Goal: Check status: Check status

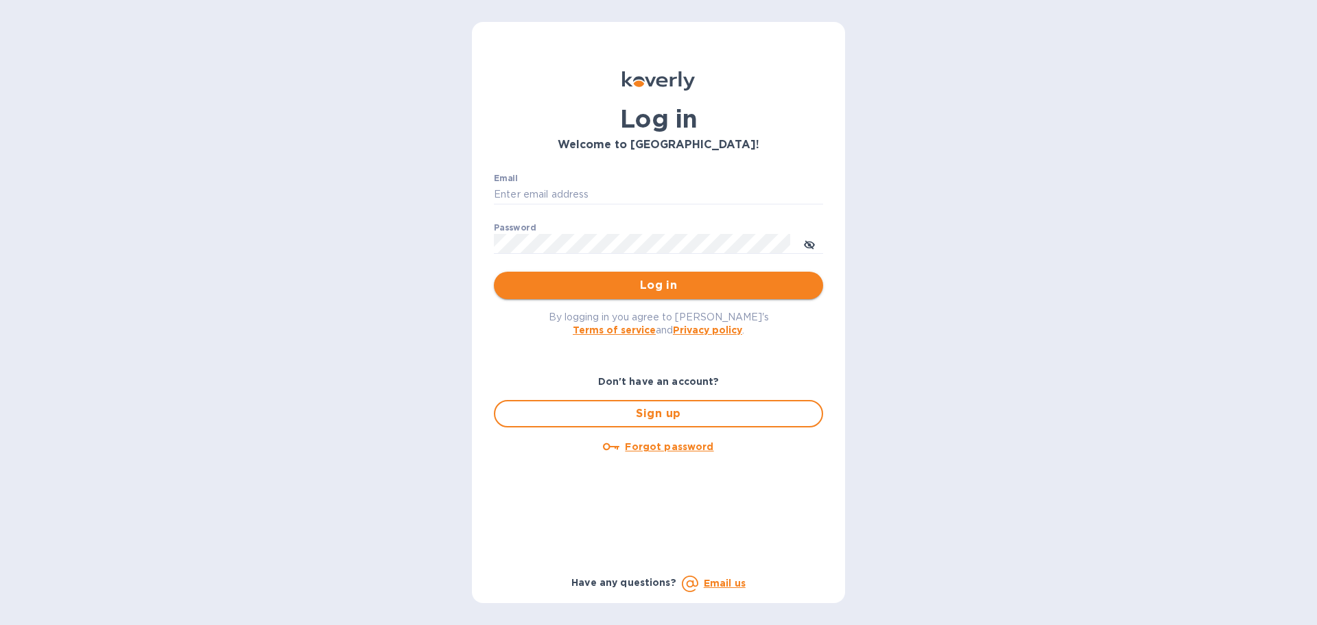
type input "[EMAIL_ADDRESS][DOMAIN_NAME]"
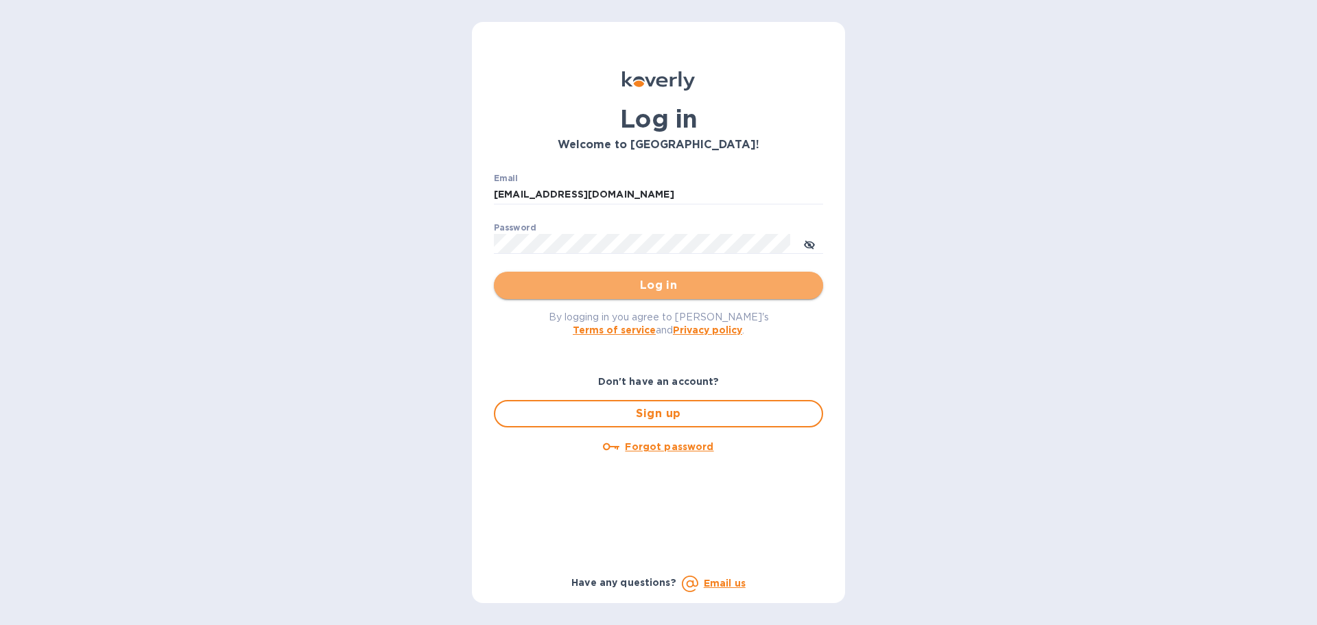
click at [523, 278] on span "Log in" at bounding box center [658, 285] width 307 height 16
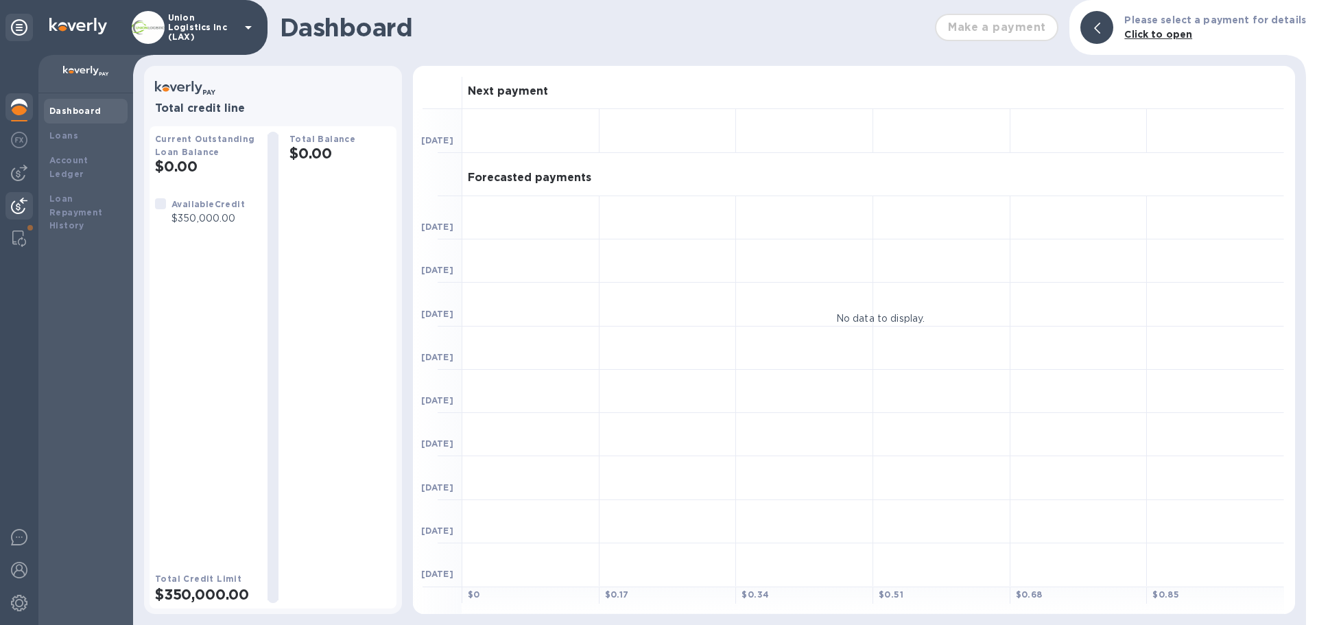
click at [21, 208] on img at bounding box center [19, 206] width 16 height 16
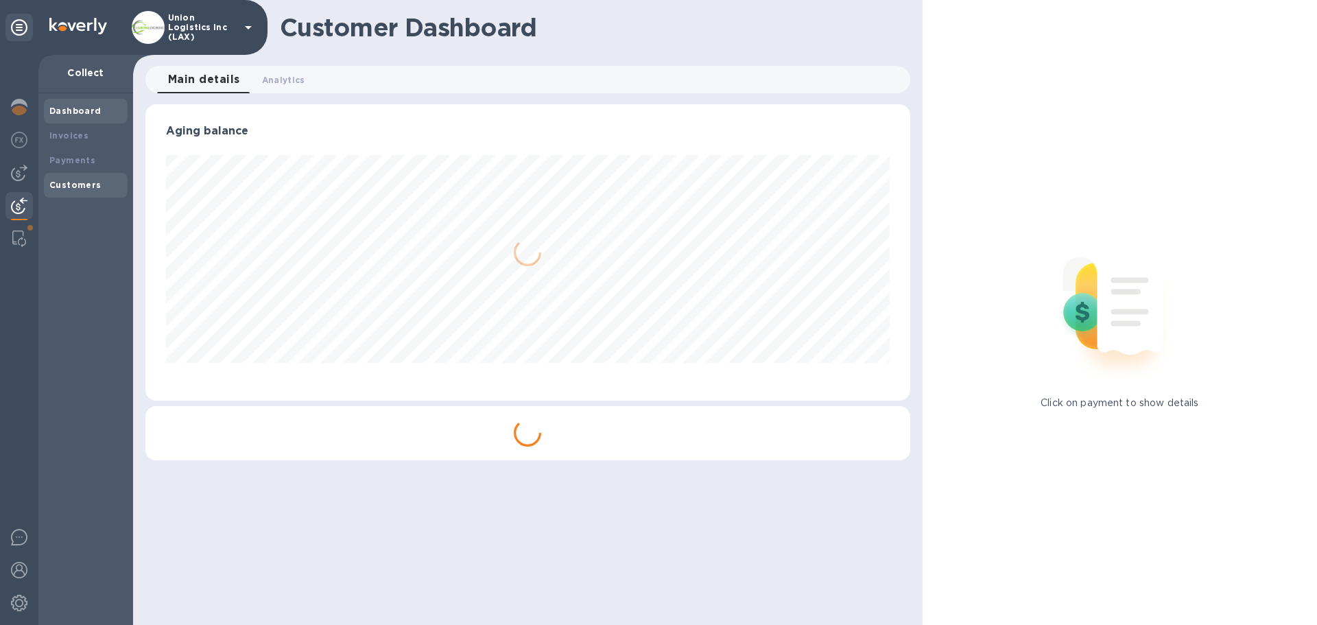
scroll to position [296, 764]
click at [90, 162] on b "Payments" at bounding box center [72, 160] width 46 height 10
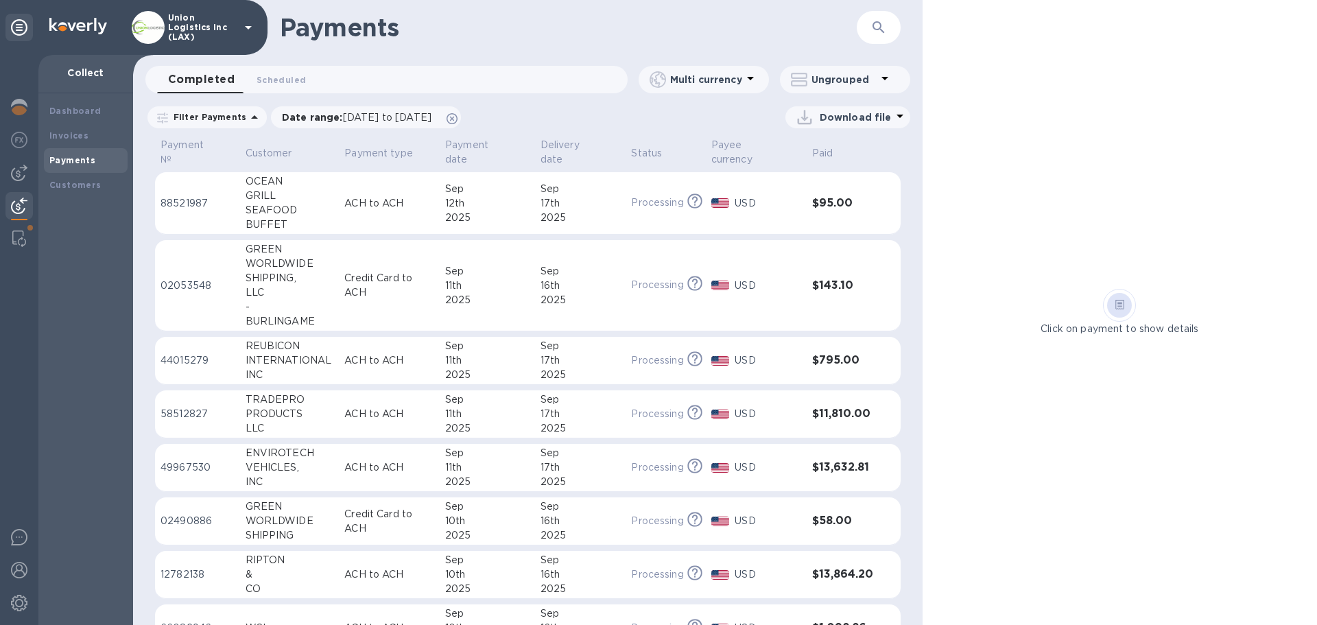
click at [535, 211] on td "[DATE]" at bounding box center [580, 203] width 91 height 62
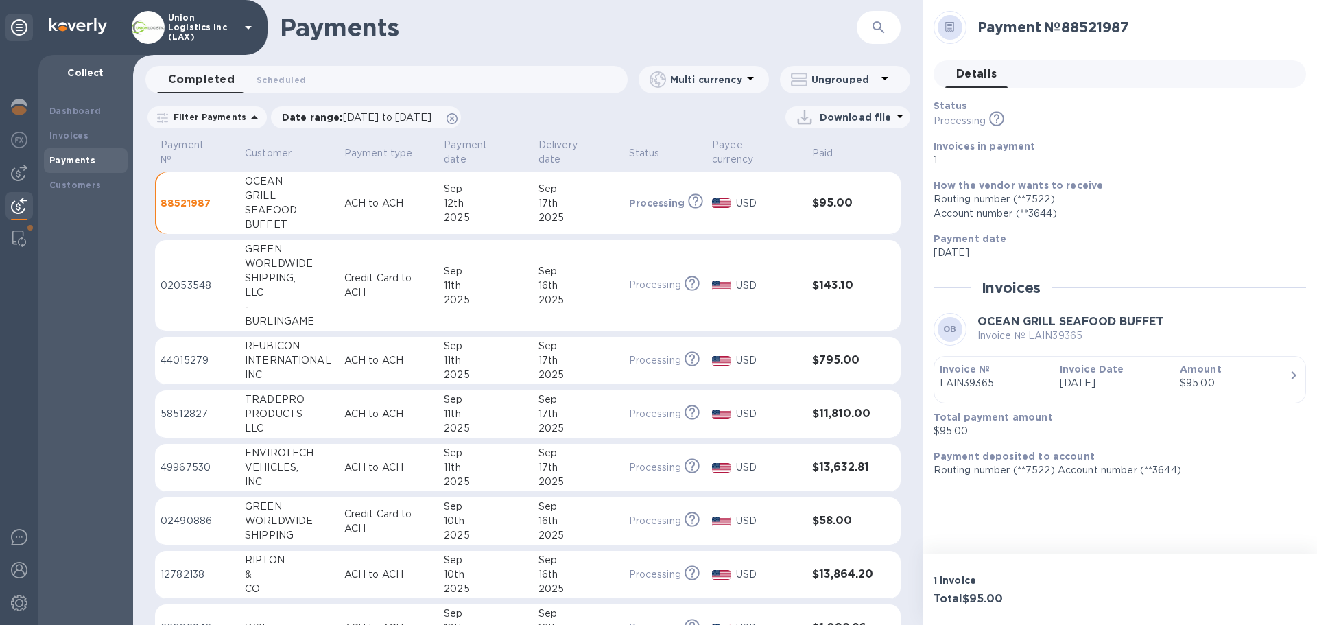
click at [514, 197] on div "12th" at bounding box center [486, 203] width 84 height 14
